Goal: Information Seeking & Learning: Check status

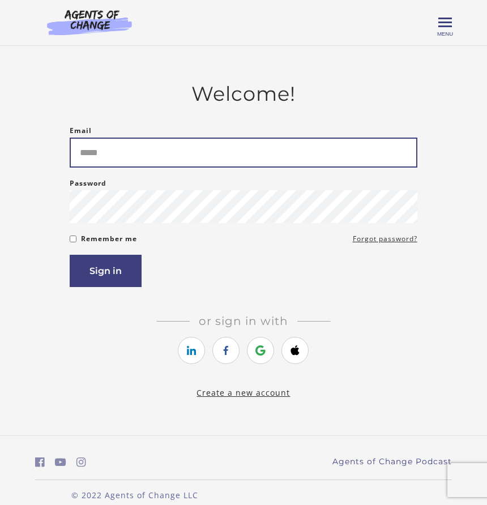
type input "**********"
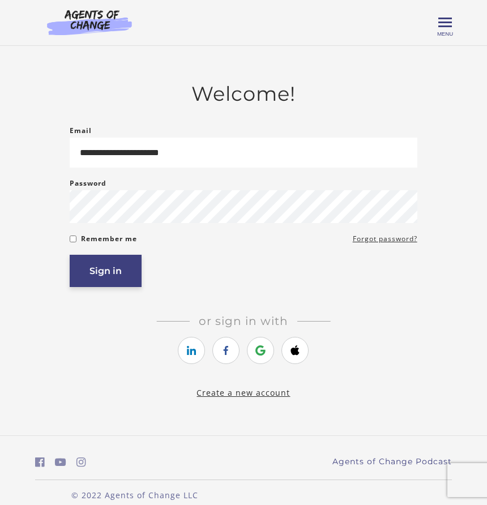
click at [110, 271] on button "Sign in" at bounding box center [106, 271] width 72 height 32
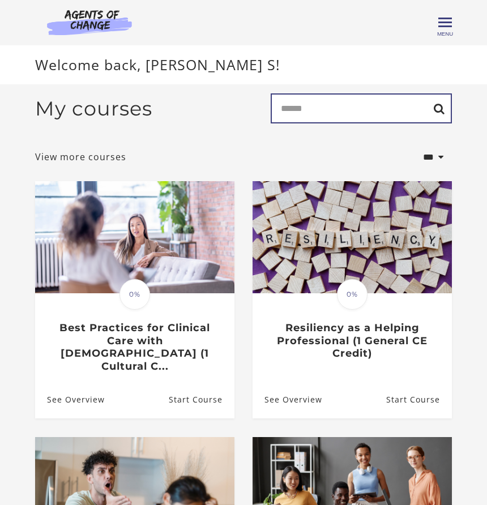
click at [316, 108] on input "Search" at bounding box center [361, 108] width 181 height 30
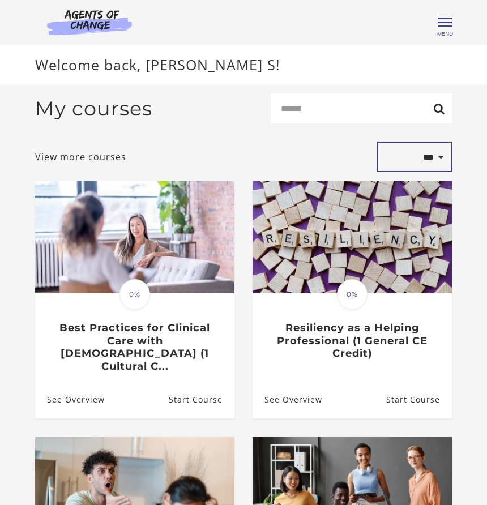
select select "*********"
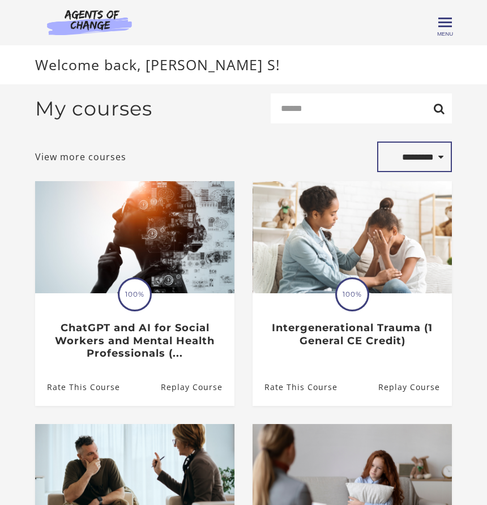
select select "*******"
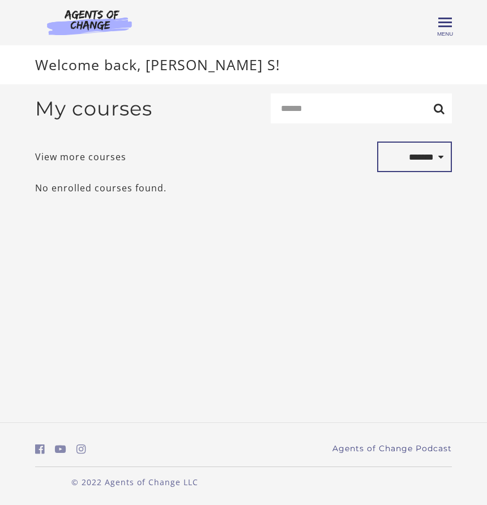
select select "*********"
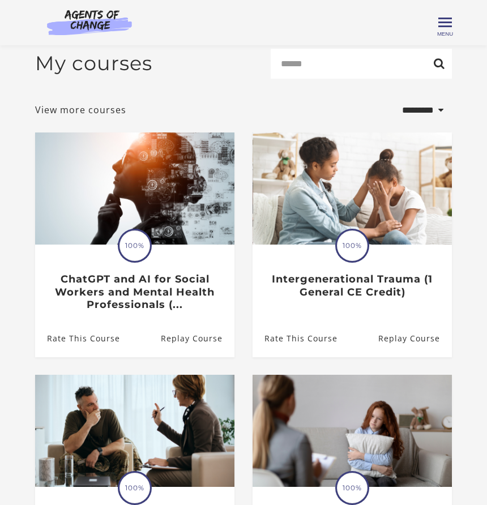
select select "*********"
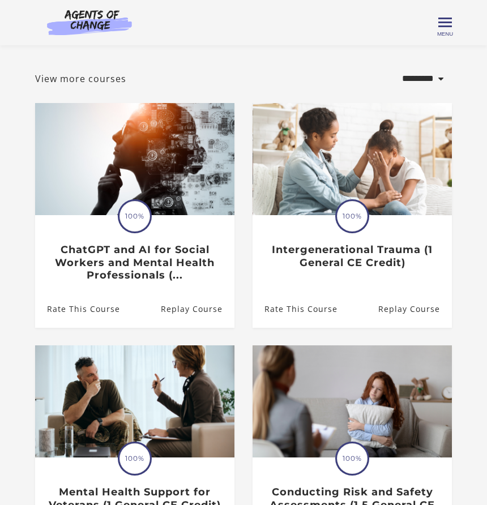
scroll to position [33, 0]
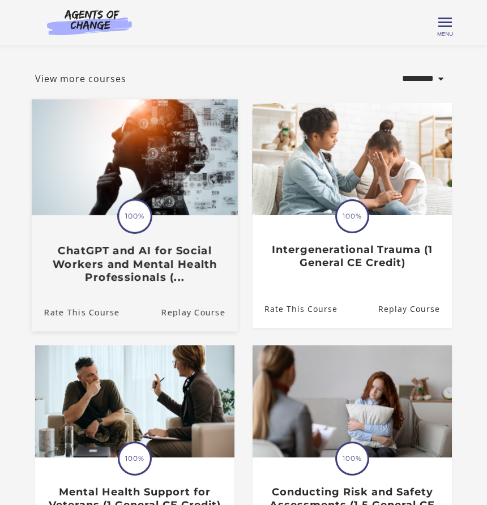
click at [165, 231] on div "Translation missing: en.liquid.partials.dashboard_course_card.progress_descript…" at bounding box center [135, 249] width 206 height 67
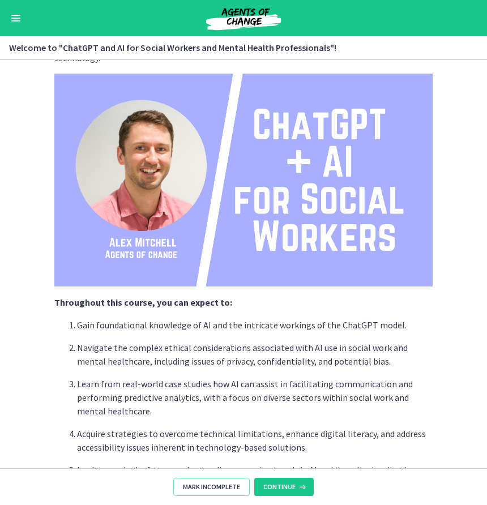
scroll to position [303, 0]
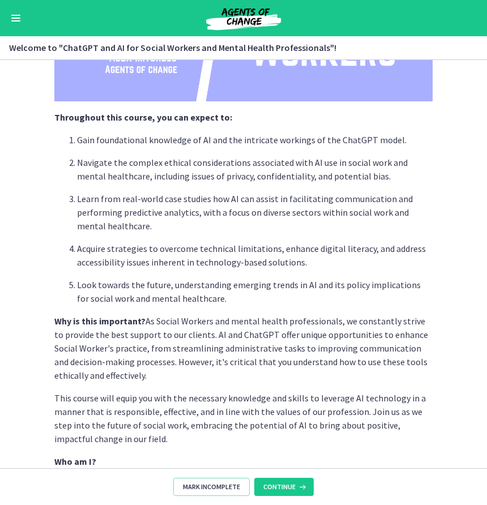
click at [21, 19] on button "Enable menu" at bounding box center [16, 18] width 14 height 14
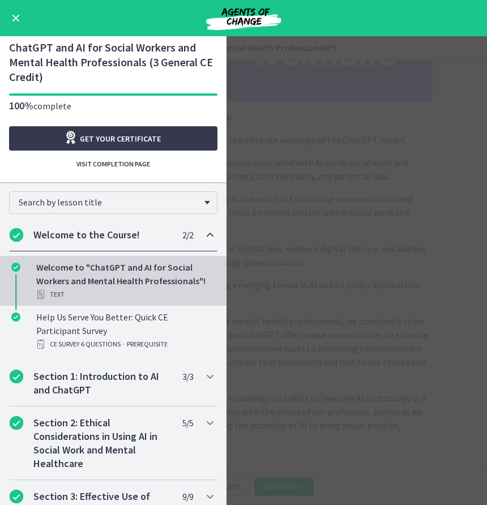
scroll to position [32, 0]
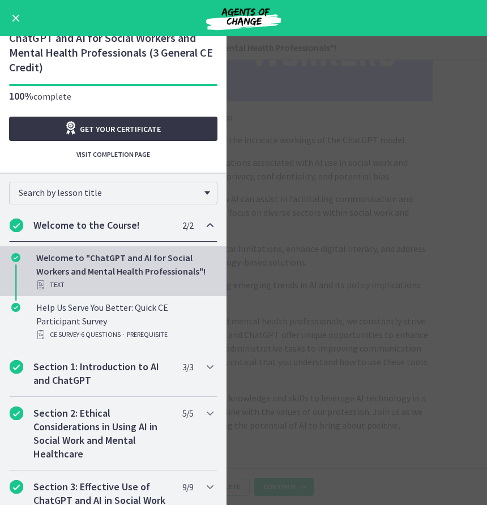
click at [159, 133] on span "Get your certificate" at bounding box center [120, 129] width 81 height 14
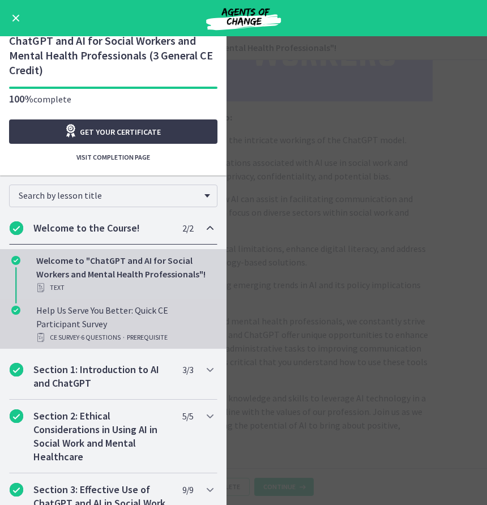
scroll to position [63, 0]
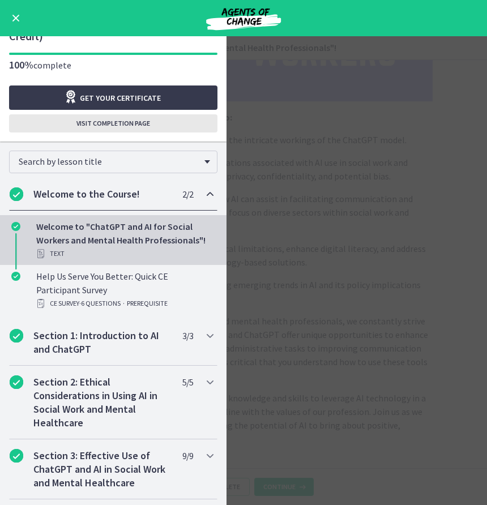
click at [127, 131] on button "Visit completion page" at bounding box center [113, 123] width 209 height 18
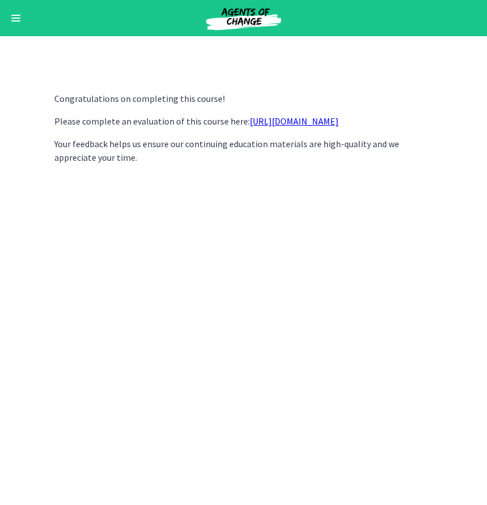
click at [267, 122] on link "https://forms.gle/jm1zbfhChZ2exBv78" at bounding box center [294, 121] width 89 height 11
click at [23, 21] on div "Go to Dashboard" at bounding box center [243, 18] width 487 height 36
click at [22, 22] on button "Enable menu" at bounding box center [16, 18] width 14 height 14
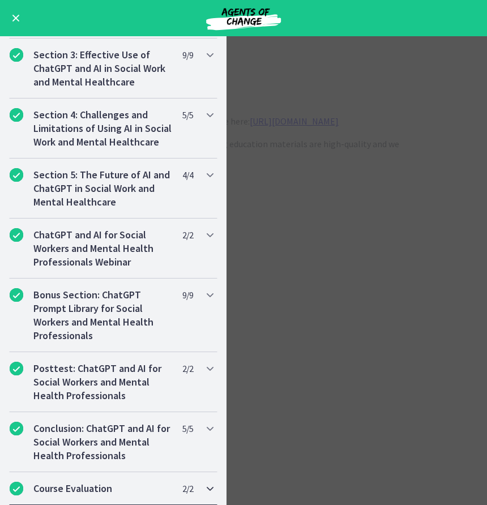
scroll to position [358, 0]
click at [202, 493] on div "Course Evaluation 2 / 2 Completed" at bounding box center [113, 489] width 209 height 33
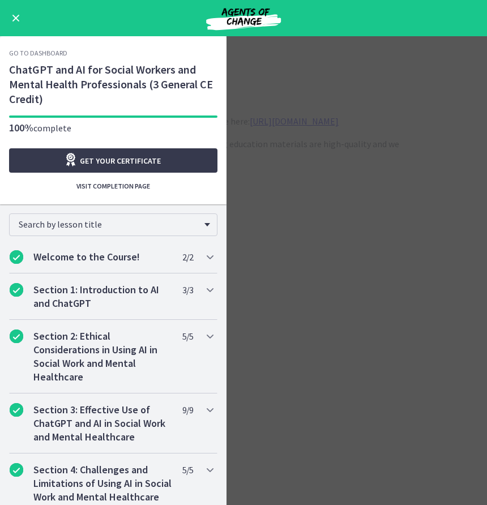
scroll to position [0, 0]
click at [53, 52] on link "Go to Dashboard" at bounding box center [38, 53] width 58 height 9
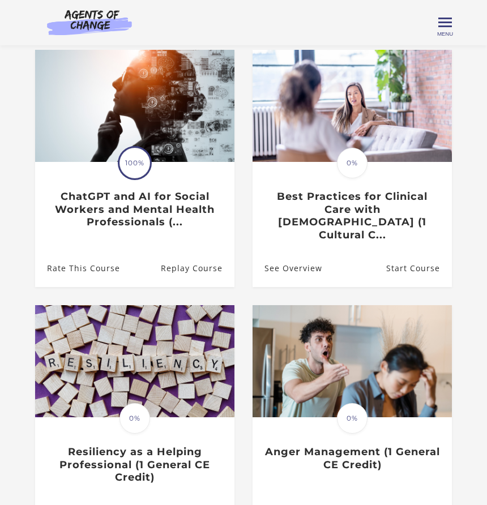
scroll to position [76, 0]
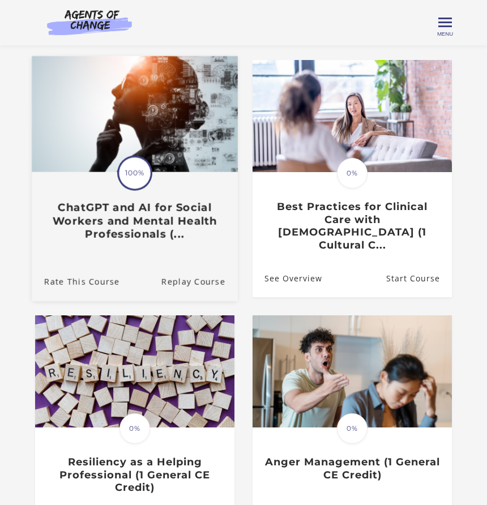
click at [138, 96] on img at bounding box center [135, 114] width 206 height 116
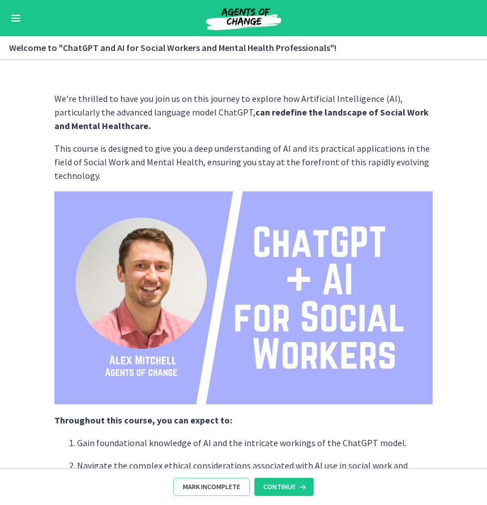
click at [22, 24] on button "Enable menu" at bounding box center [16, 18] width 14 height 14
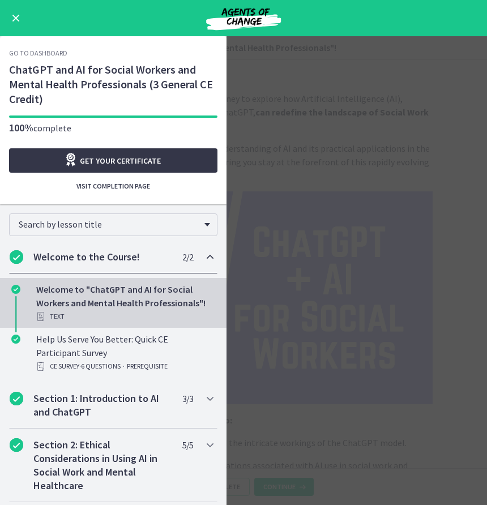
click at [108, 159] on span "Get your certificate" at bounding box center [120, 161] width 81 height 14
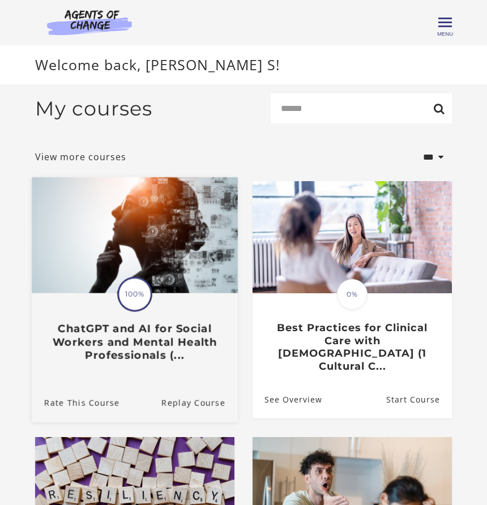
click at [133, 297] on span "100%" at bounding box center [135, 295] width 32 height 32
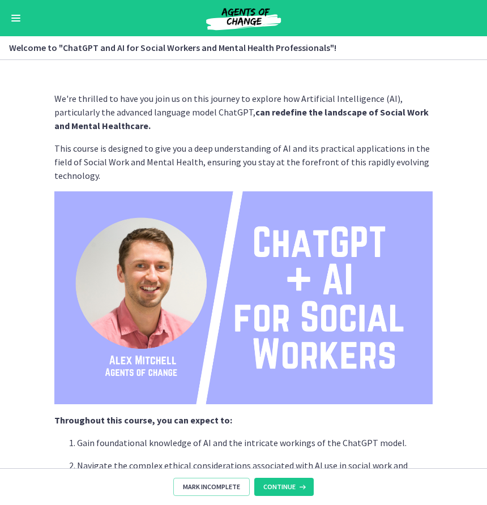
click at [16, 16] on button "Enable menu" at bounding box center [16, 18] width 14 height 14
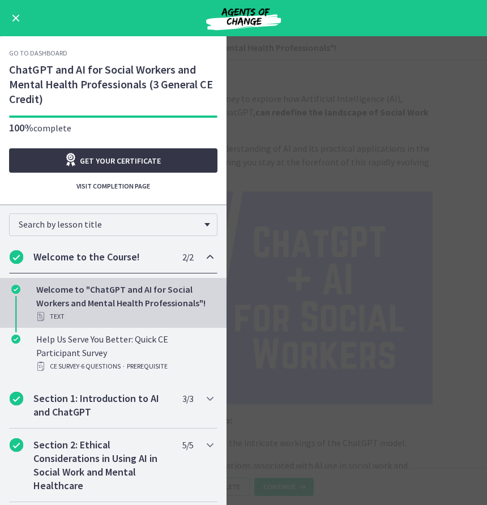
click at [83, 163] on span "Get your certificate" at bounding box center [120, 161] width 81 height 14
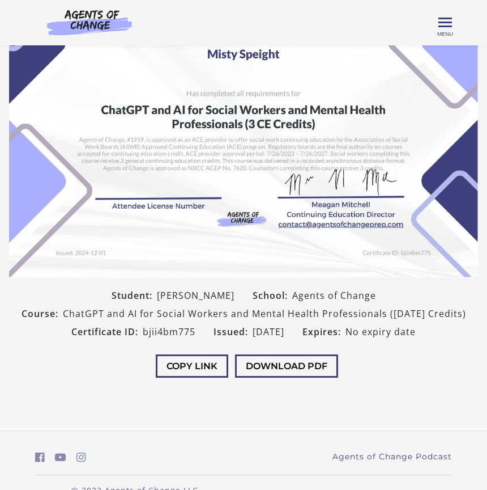
scroll to position [120, 0]
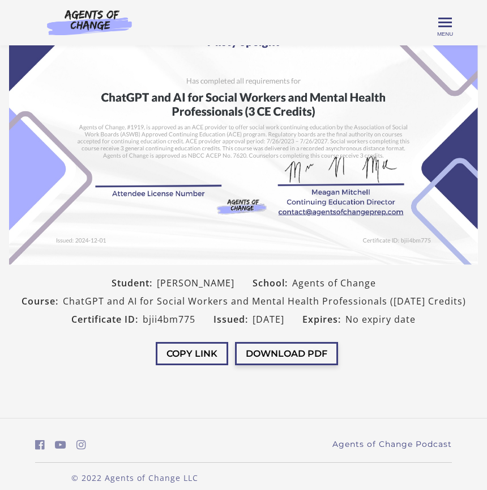
click at [308, 345] on button "Download PDF" at bounding box center [286, 353] width 103 height 23
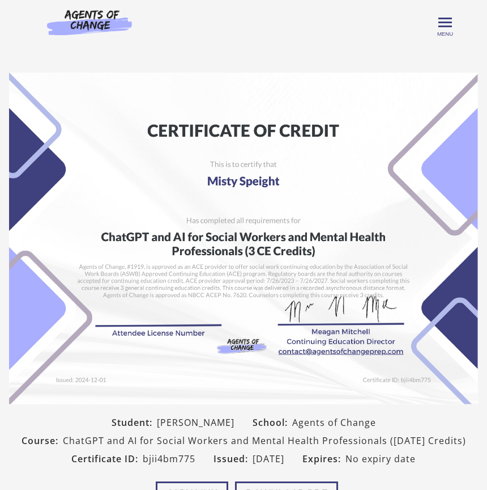
scroll to position [0, 0]
click at [444, 23] on span "Toggle menu" at bounding box center [446, 23] width 14 height 2
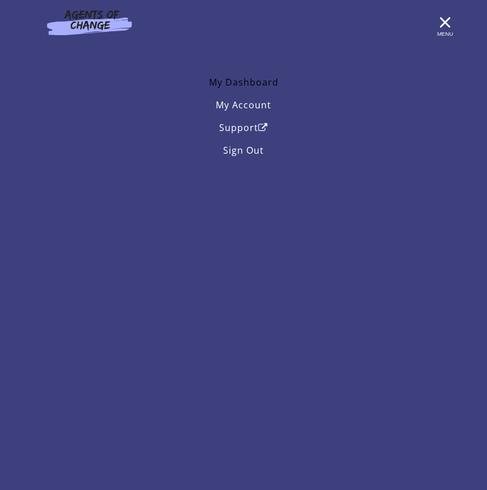
click at [251, 80] on link "My Dashboard" at bounding box center [243, 82] width 417 height 23
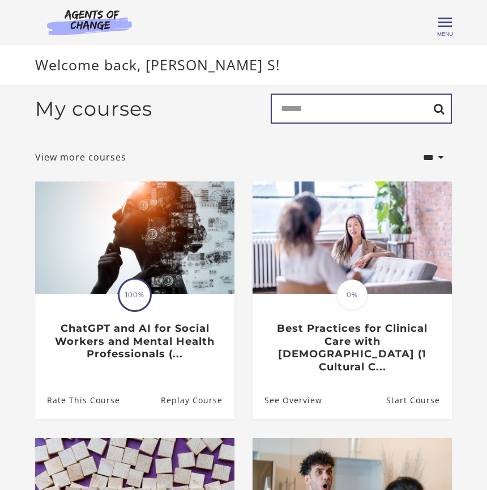
click at [311, 116] on input "Search" at bounding box center [361, 108] width 181 height 30
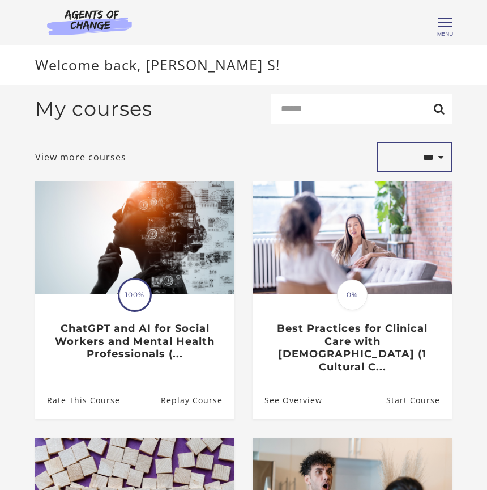
select select "*********"
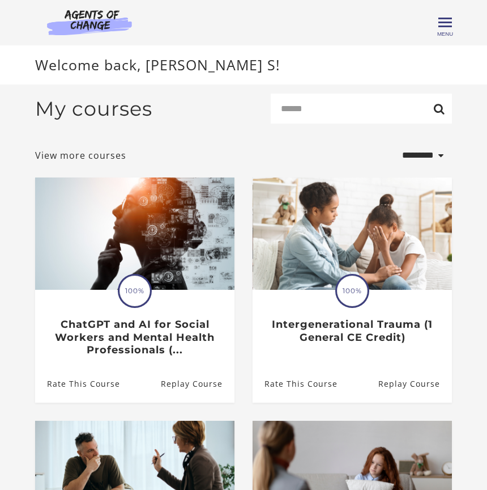
select select "*********"
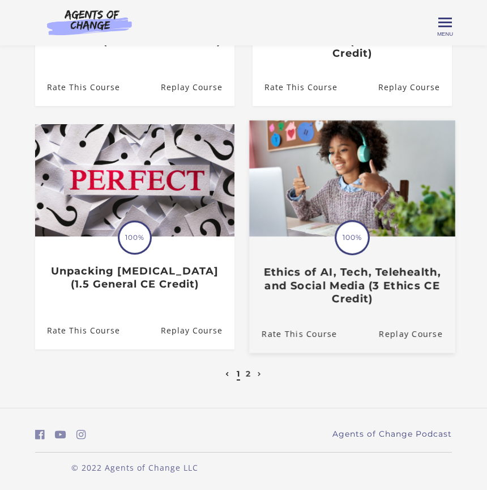
scroll to position [497, 0]
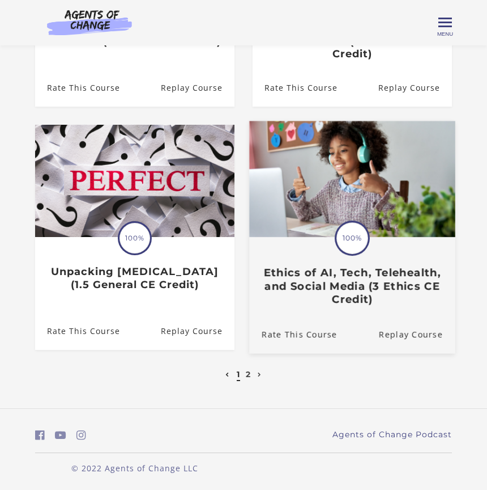
click at [340, 303] on h3 "Ethics of AI, Tech, Telehealth, and Social Media (3 Ethics CE Credit)" at bounding box center [352, 286] width 181 height 40
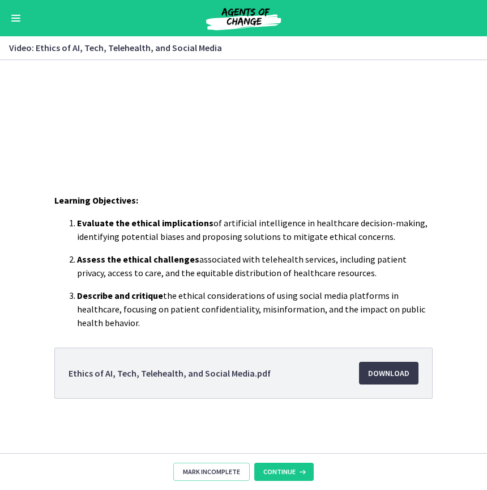
scroll to position [169, 0]
click at [394, 374] on span "Download Opens in a new window" at bounding box center [388, 373] width 41 height 14
click at [19, 18] on span "Enable menu" at bounding box center [15, 18] width 9 height 1
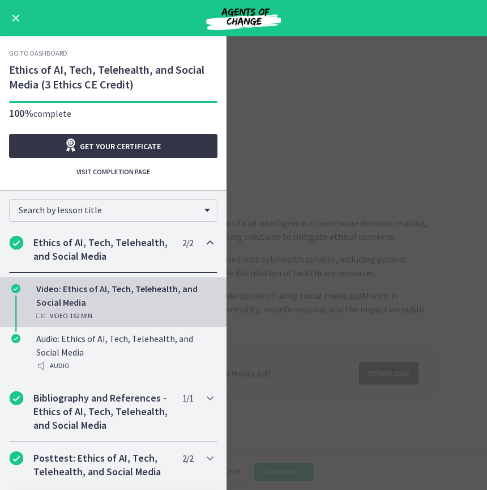
click at [115, 147] on span "Get your certificate" at bounding box center [120, 146] width 81 height 14
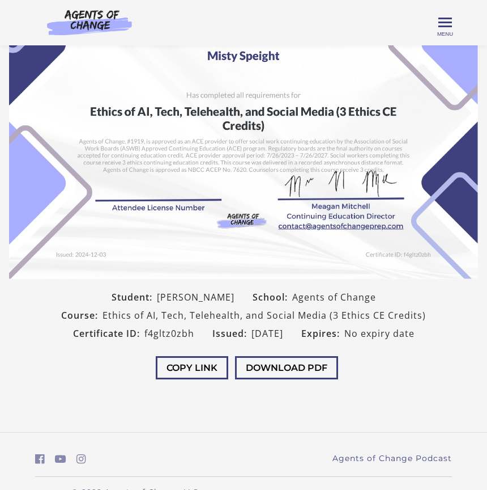
scroll to position [106, 0]
click at [281, 364] on button "Download PDF" at bounding box center [286, 367] width 103 height 23
